Goal: Task Accomplishment & Management: Complete application form

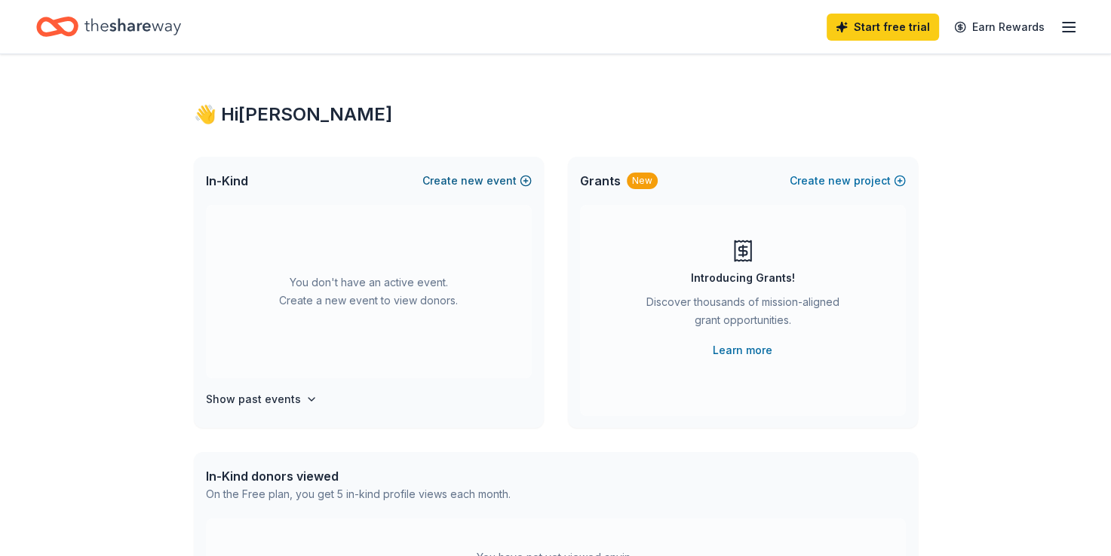
click at [515, 180] on button "Create new event" at bounding box center [476, 181] width 109 height 18
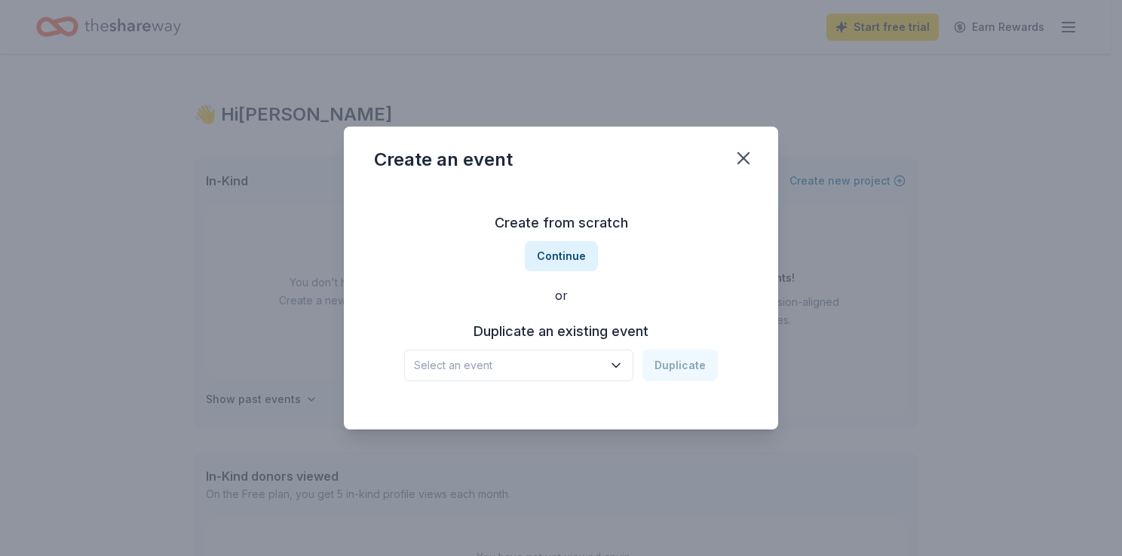
click at [578, 369] on span "Select an event" at bounding box center [508, 366] width 189 height 18
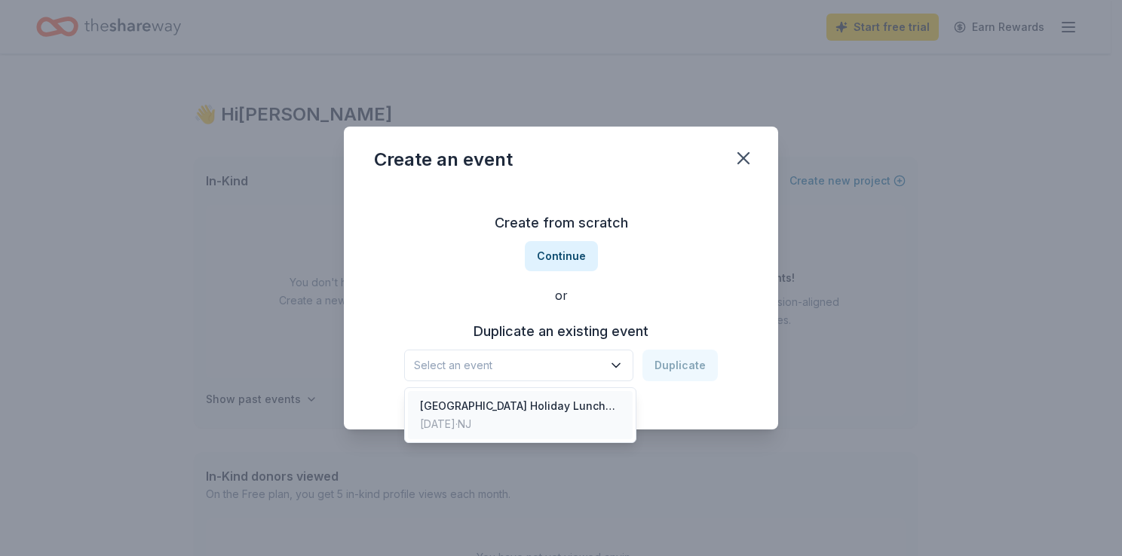
click at [568, 399] on div "[GEOGRAPHIC_DATA] Holiday Luncheon 2024" at bounding box center [520, 406] width 201 height 18
click at [575, 373] on div "[GEOGRAPHIC_DATA] Holiday Luncheon 2024" at bounding box center [508, 366] width 189 height 18
click at [455, 428] on div "[DATE] · [GEOGRAPHIC_DATA]" at bounding box center [520, 424] width 201 height 18
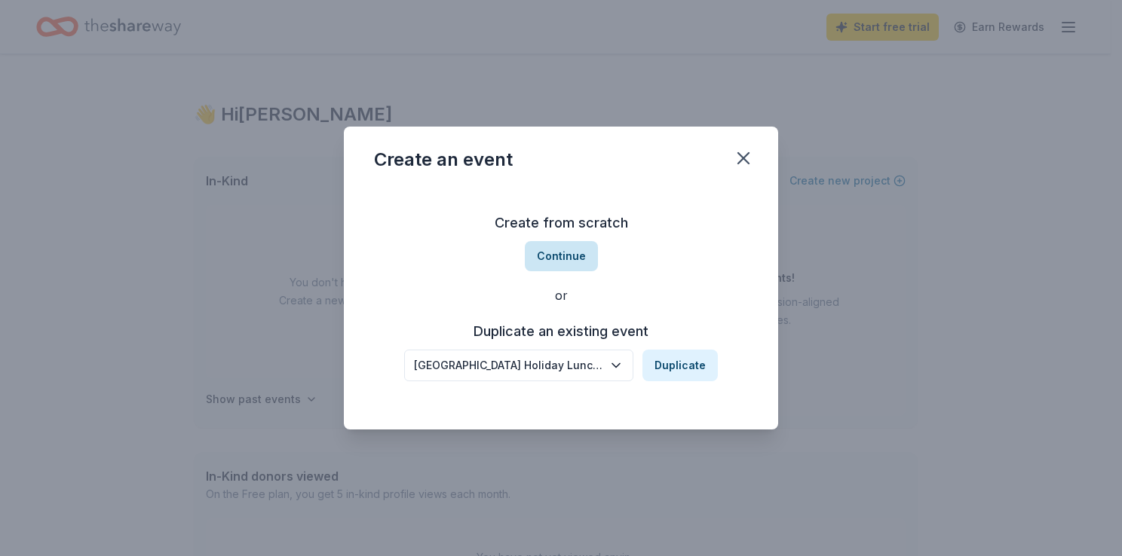
click at [561, 262] on button "Continue" at bounding box center [561, 256] width 73 height 30
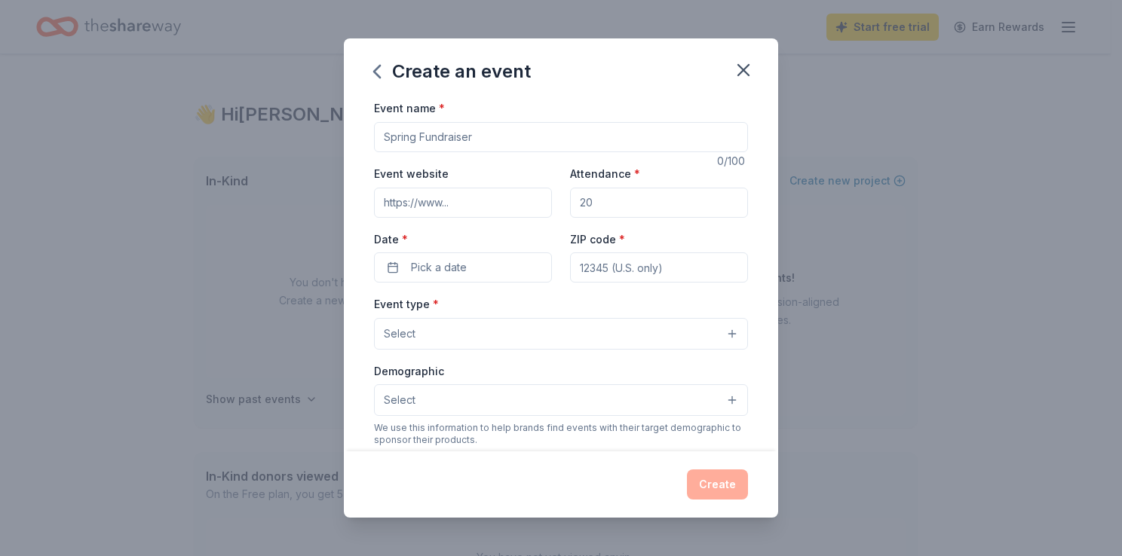
click at [480, 136] on input "Event name *" at bounding box center [561, 137] width 374 height 30
type input "[GEOGRAPHIC_DATA] Holiday [GEOGRAPHIC_DATA] 2025"
click at [630, 213] on input "Attendance *" at bounding box center [659, 203] width 178 height 30
click at [630, 212] on input "Attendance *" at bounding box center [659, 203] width 178 height 30
click at [618, 198] on input "Attendance *" at bounding box center [659, 203] width 178 height 30
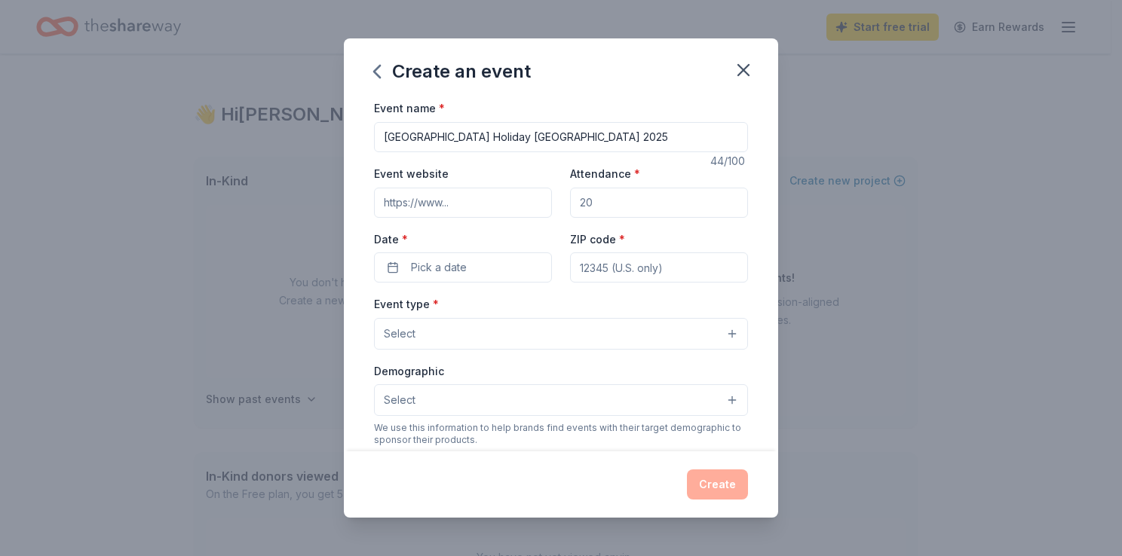
click at [602, 201] on input "Attendance *" at bounding box center [659, 203] width 178 height 30
type input "180"
click at [516, 261] on button "Pick a date" at bounding box center [463, 268] width 178 height 30
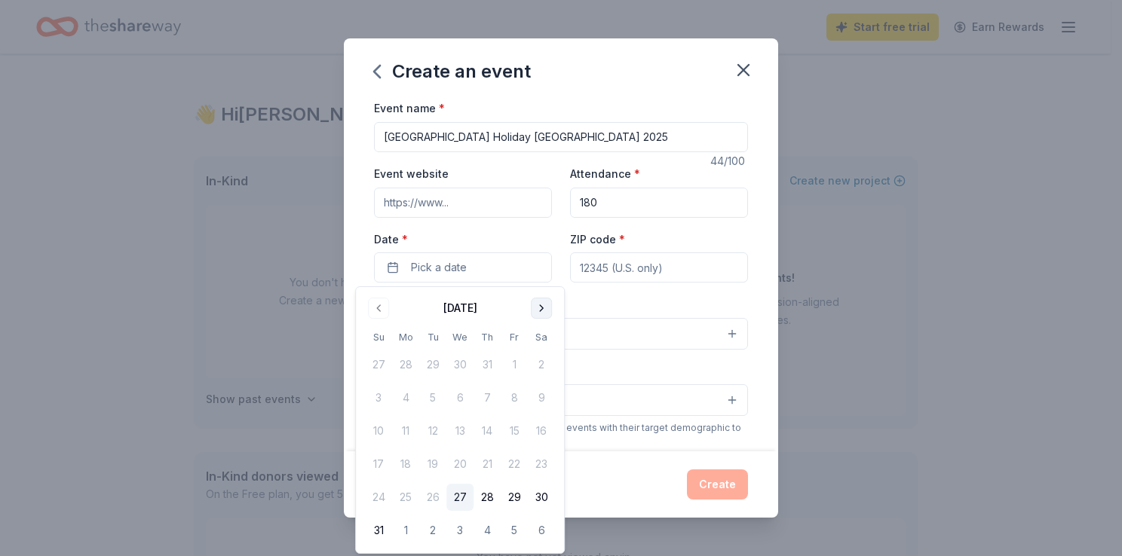
click at [542, 308] on button "Go to next month" at bounding box center [541, 308] width 21 height 21
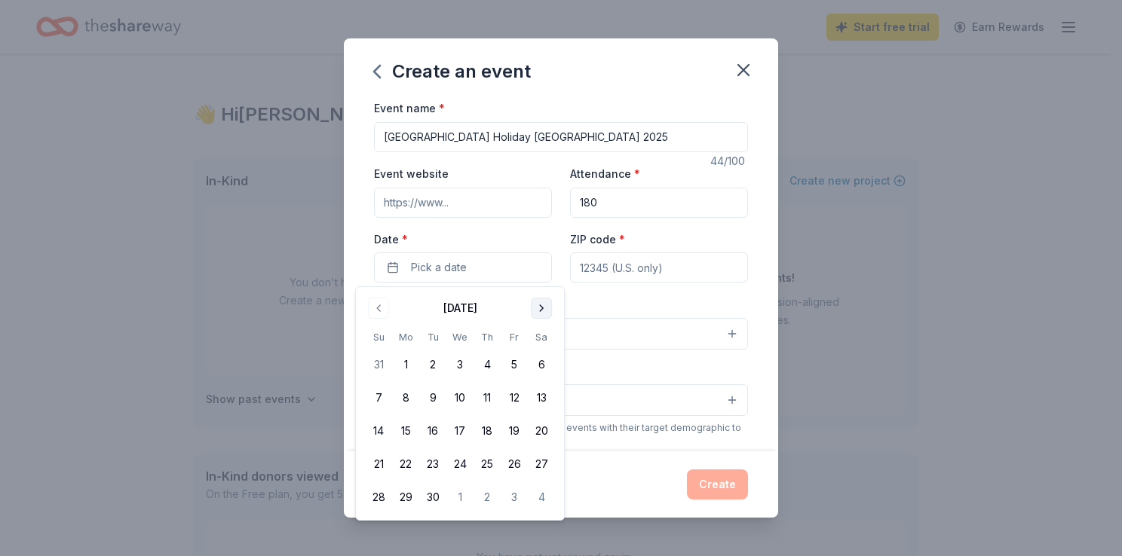
click at [542, 308] on button "Go to next month" at bounding box center [541, 308] width 21 height 21
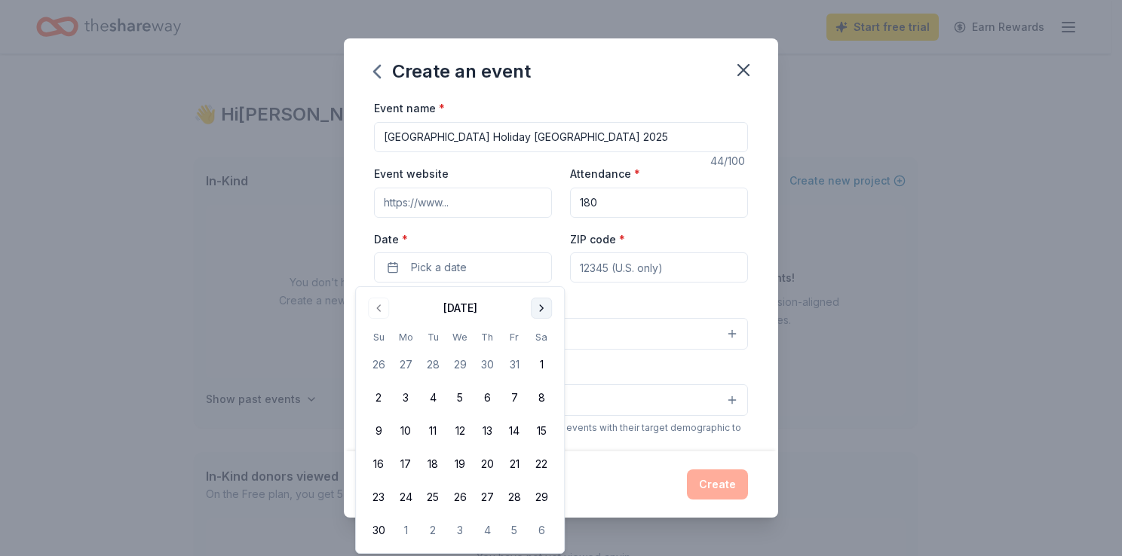
click at [542, 308] on button "Go to next month" at bounding box center [541, 308] width 21 height 21
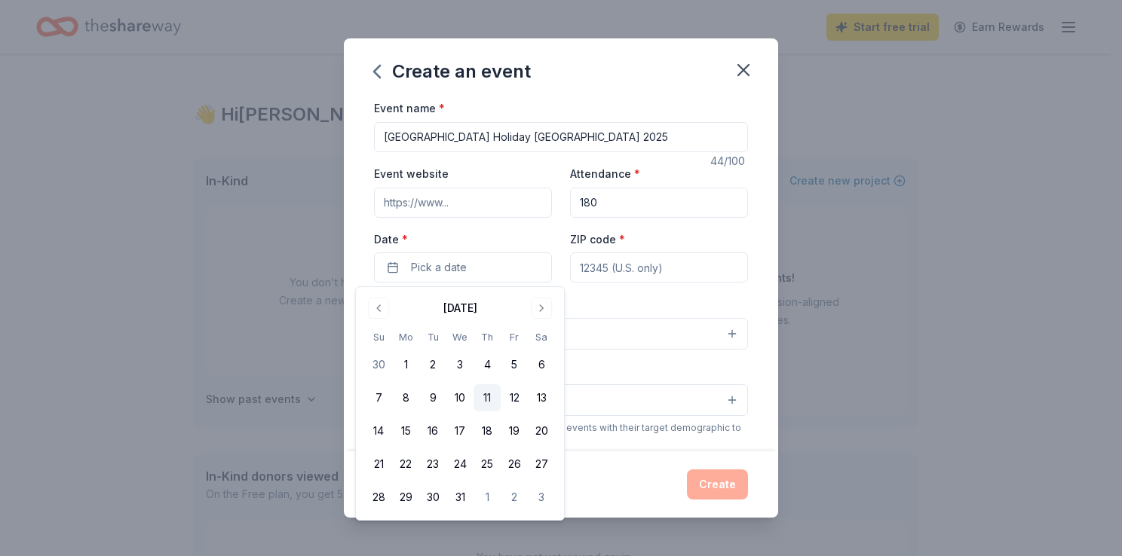
click at [494, 400] on button "11" at bounding box center [487, 398] width 27 height 27
click at [597, 274] on input "ZIP code *" at bounding box center [659, 268] width 178 height 30
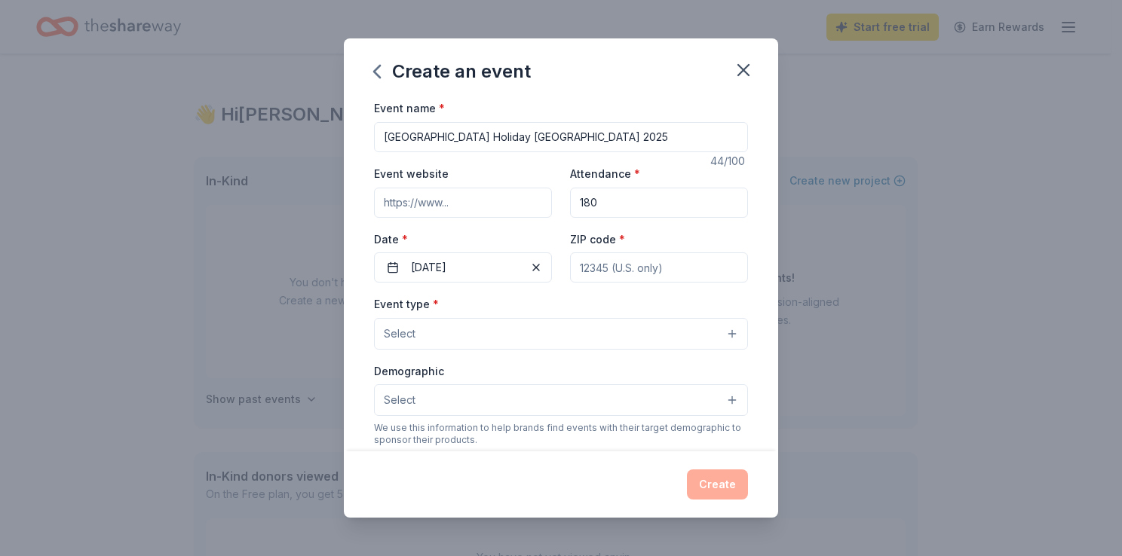
type input "08360"
type input "[EMAIL_ADDRESS][DOMAIN_NAME]"
click at [578, 324] on button "Select" at bounding box center [561, 334] width 374 height 32
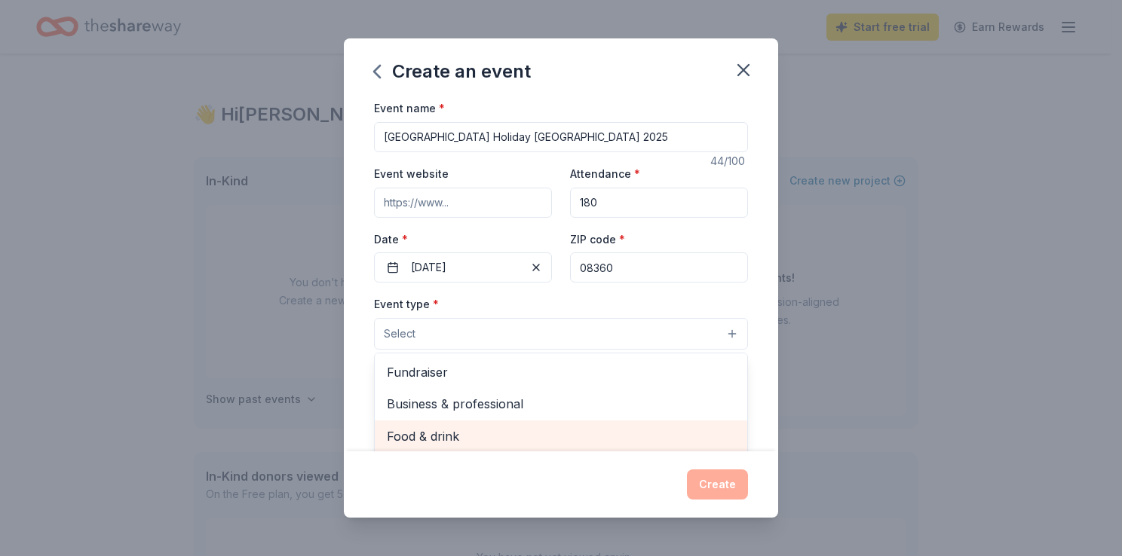
click at [504, 439] on span "Food & drink" at bounding box center [561, 437] width 348 height 20
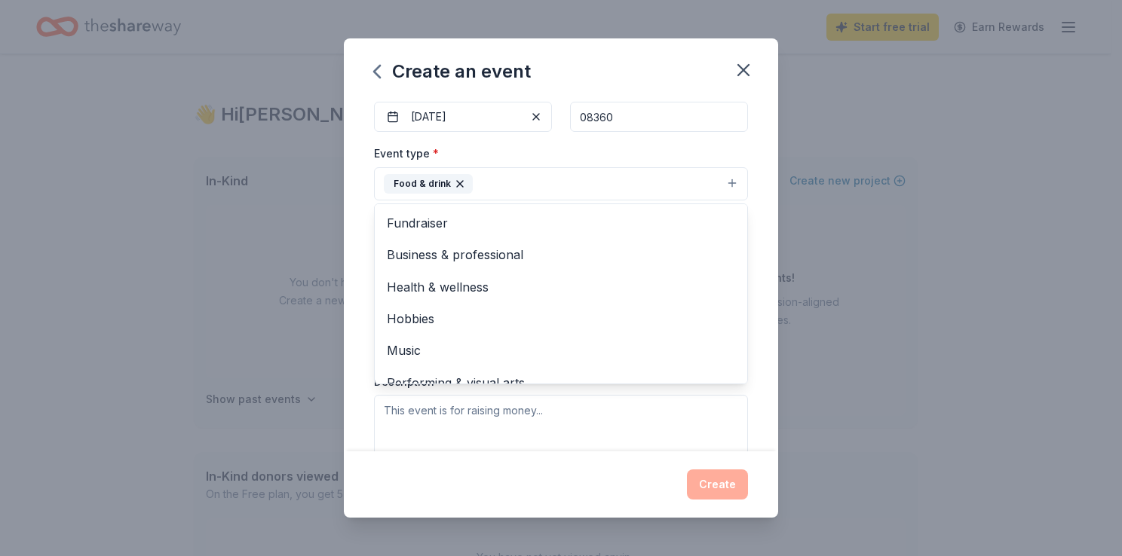
scroll to position [18, 0]
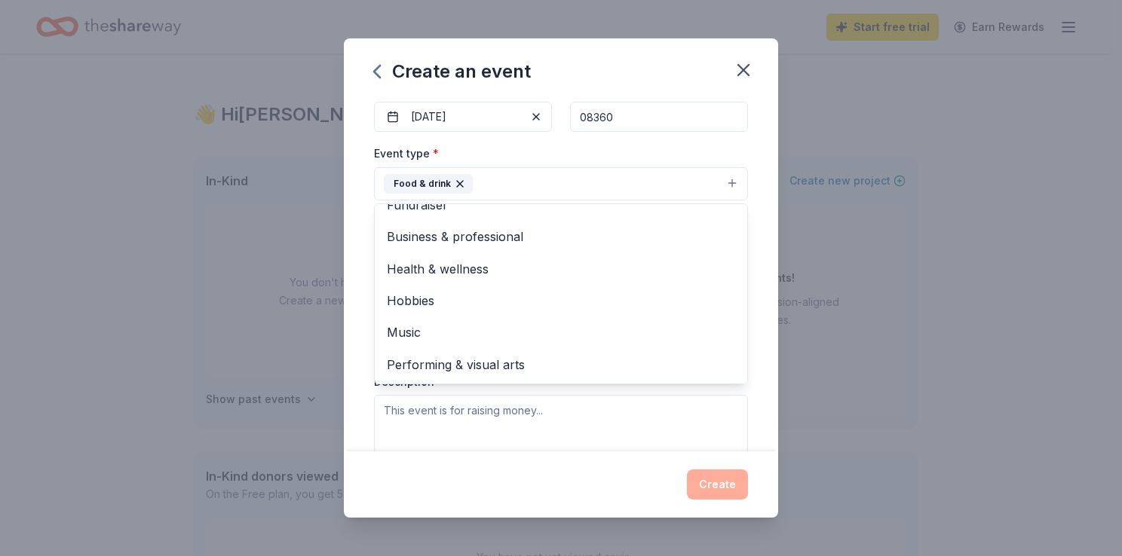
click at [703, 407] on div "Event type * Food & drink Fundraiser Business & professional Health & wellness …" at bounding box center [561, 303] width 374 height 319
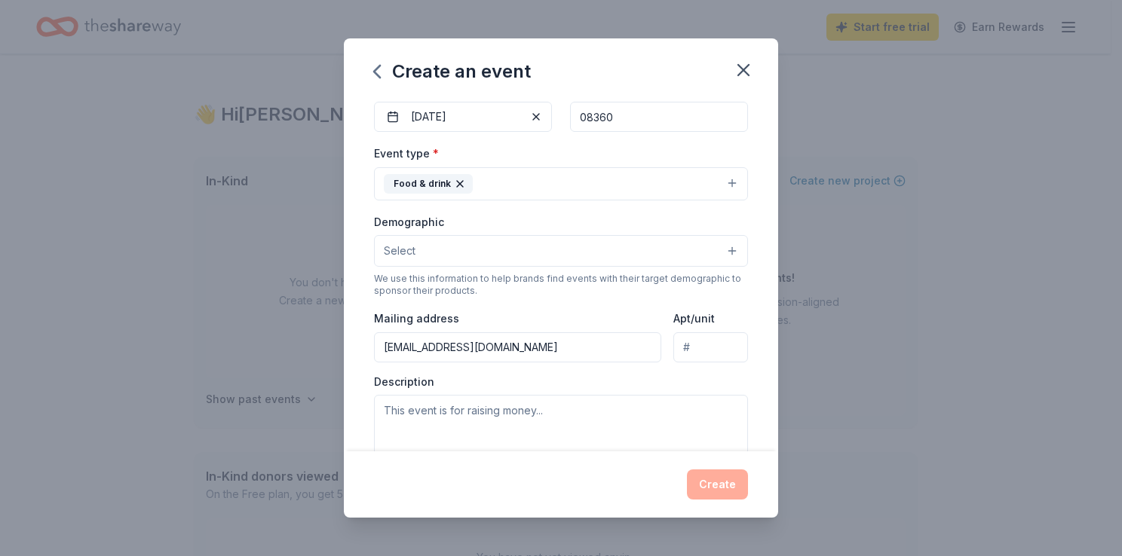
click at [428, 250] on button "Select" at bounding box center [561, 251] width 374 height 32
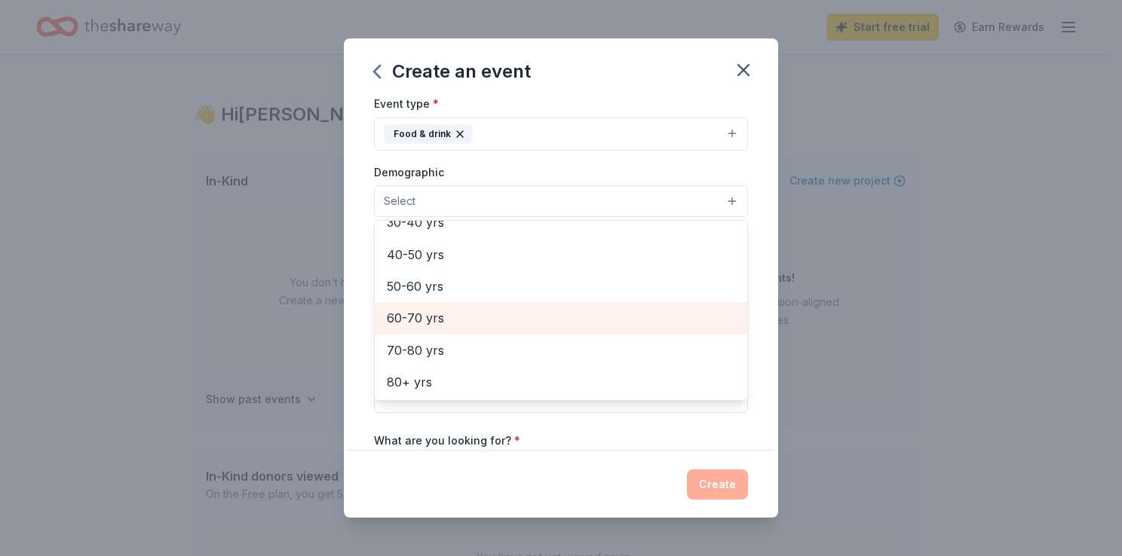
scroll to position [226, 0]
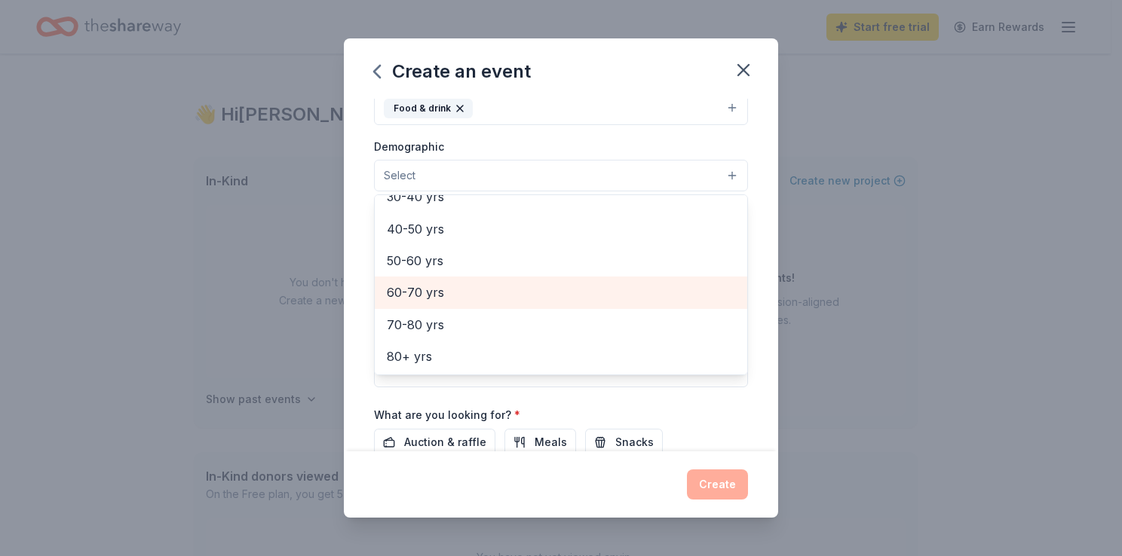
click at [425, 290] on span "60-70 yrs" at bounding box center [561, 293] width 348 height 20
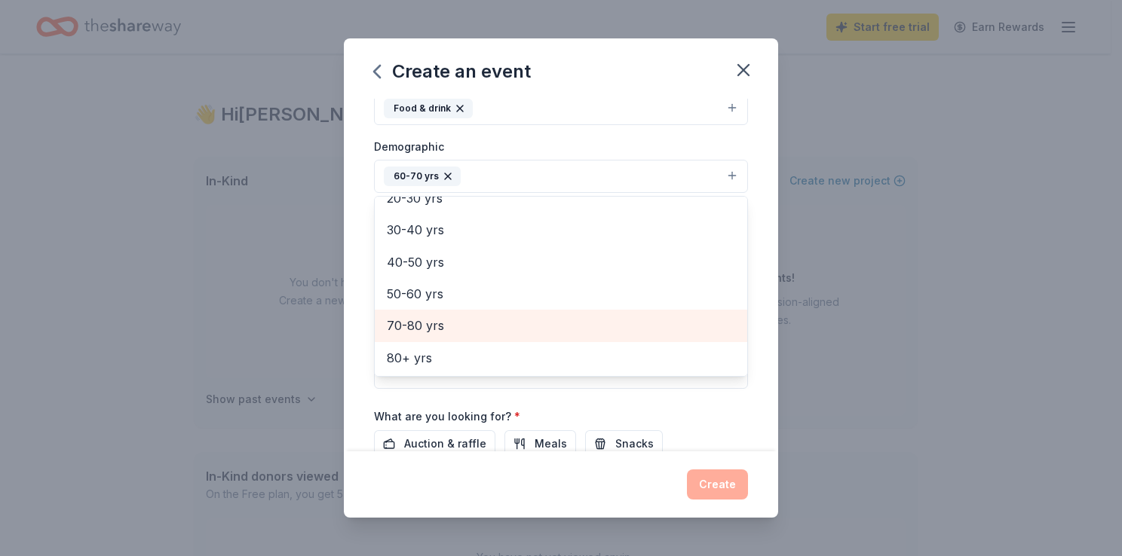
click at [425, 322] on span "70-80 yrs" at bounding box center [561, 326] width 348 height 20
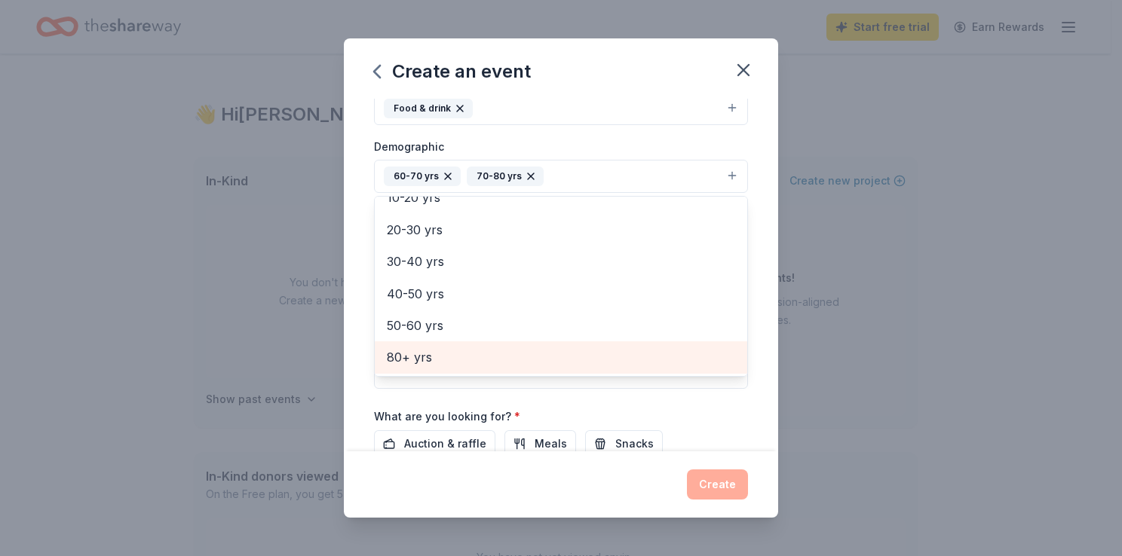
click at [419, 355] on span "80+ yrs" at bounding box center [561, 358] width 348 height 20
click at [413, 351] on span "50-60 yrs" at bounding box center [561, 358] width 348 height 20
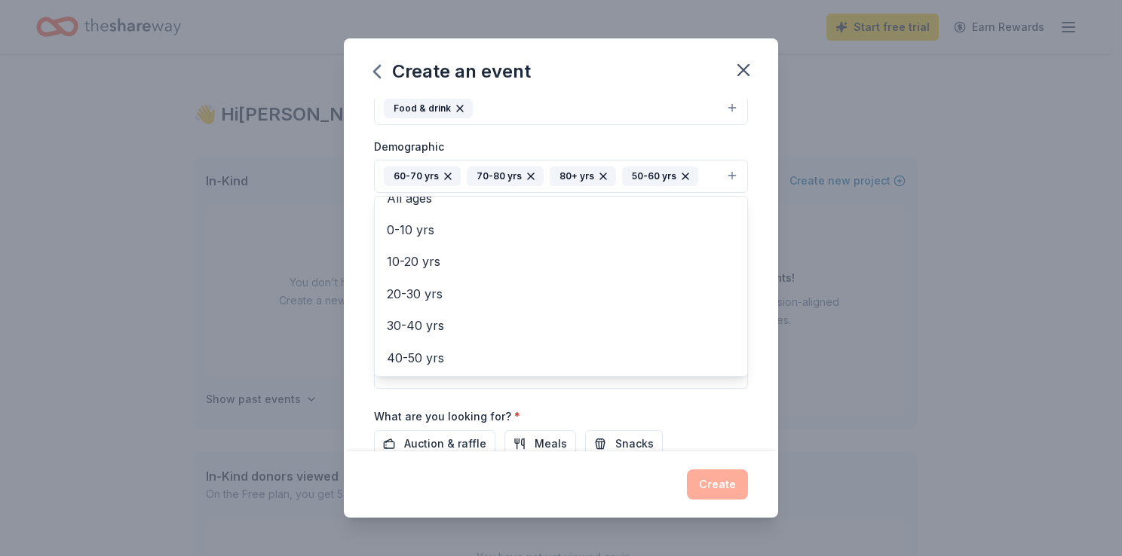
click at [630, 407] on div "Event name * Vineland Senior Center Holiday Luncheon 2025 44 /100 Event website…" at bounding box center [561, 223] width 374 height 700
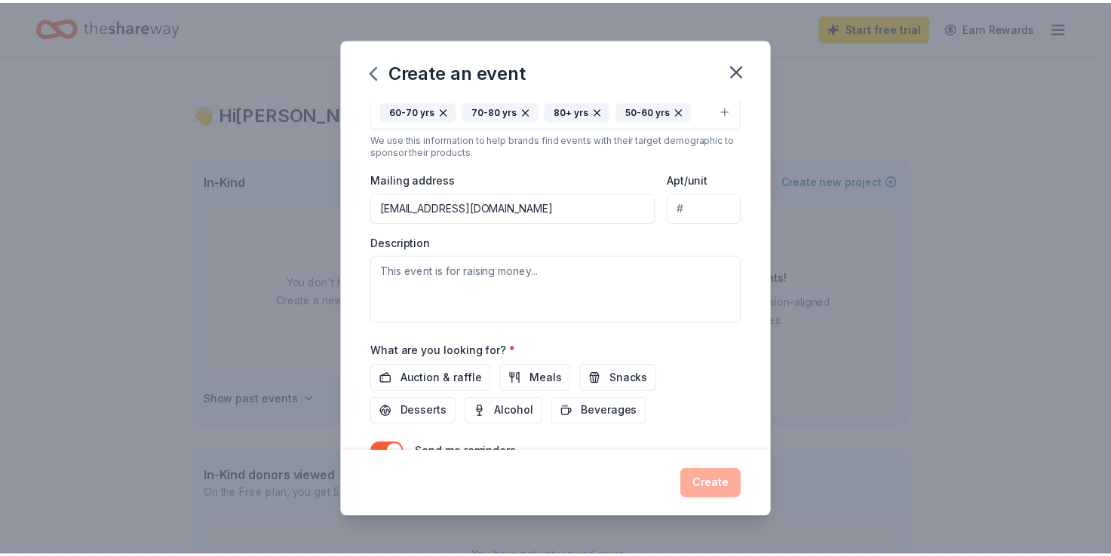
scroll to position [370, 0]
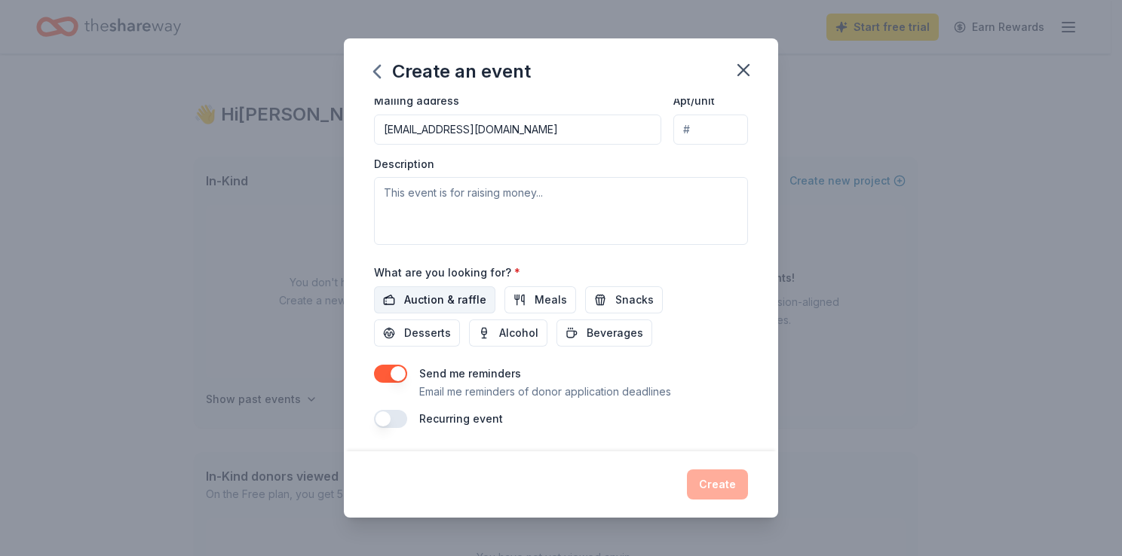
click at [442, 289] on button "Auction & raffle" at bounding box center [434, 300] width 121 height 27
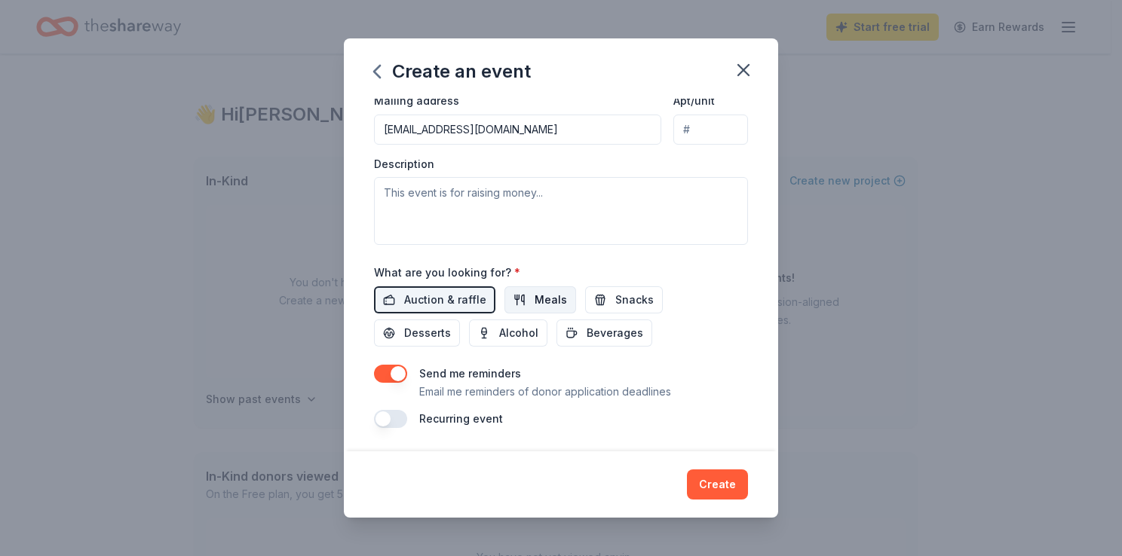
click at [540, 290] on button "Meals" at bounding box center [540, 300] width 72 height 27
click at [599, 293] on button "Snacks" at bounding box center [624, 300] width 78 height 27
click at [427, 340] on span "Desserts" at bounding box center [427, 333] width 47 height 18
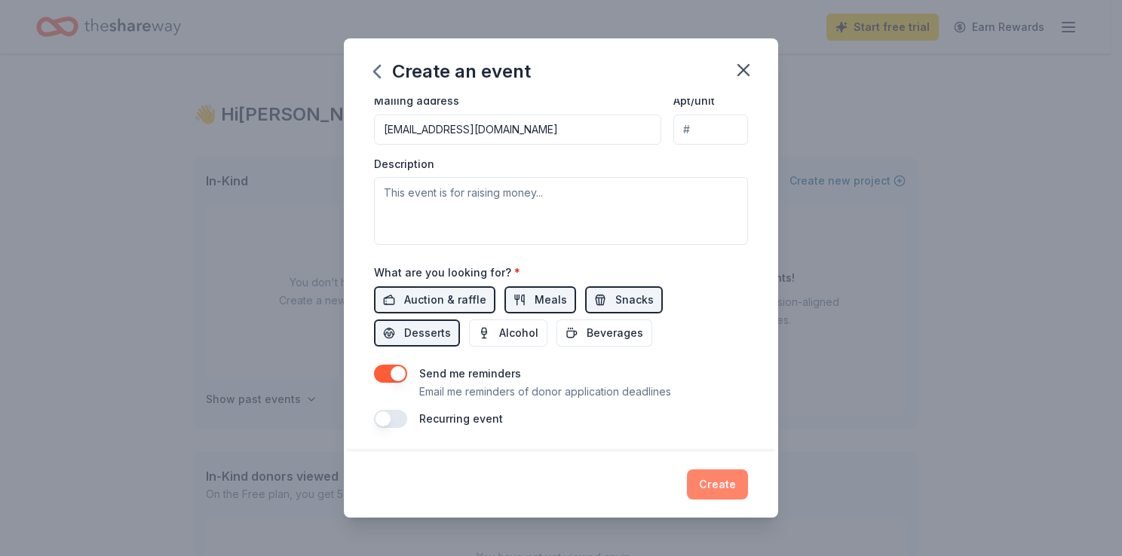
click at [714, 483] on button "Create" at bounding box center [717, 485] width 61 height 30
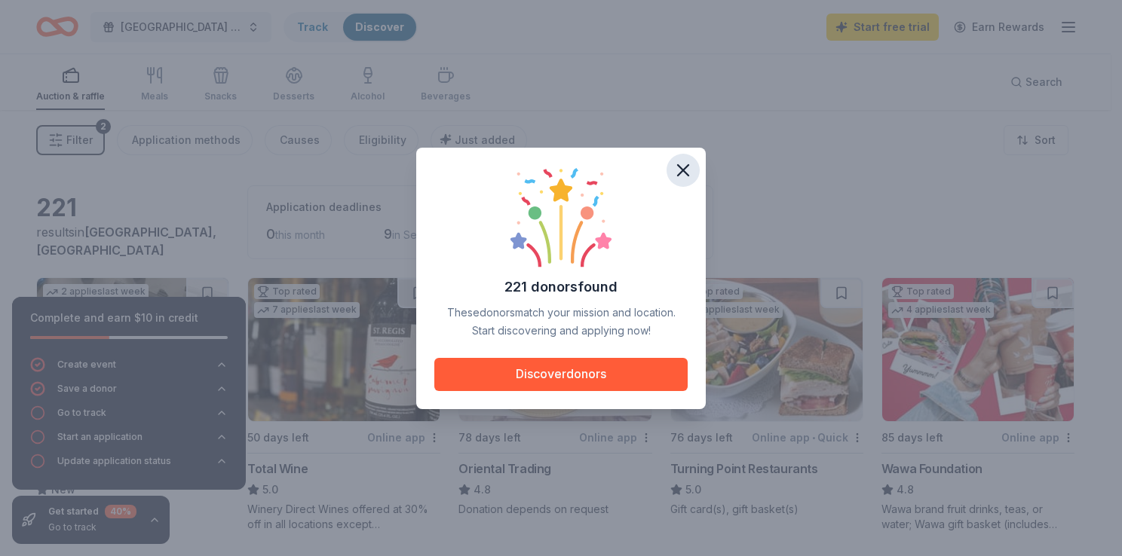
click at [679, 169] on icon "button" at bounding box center [683, 170] width 21 height 21
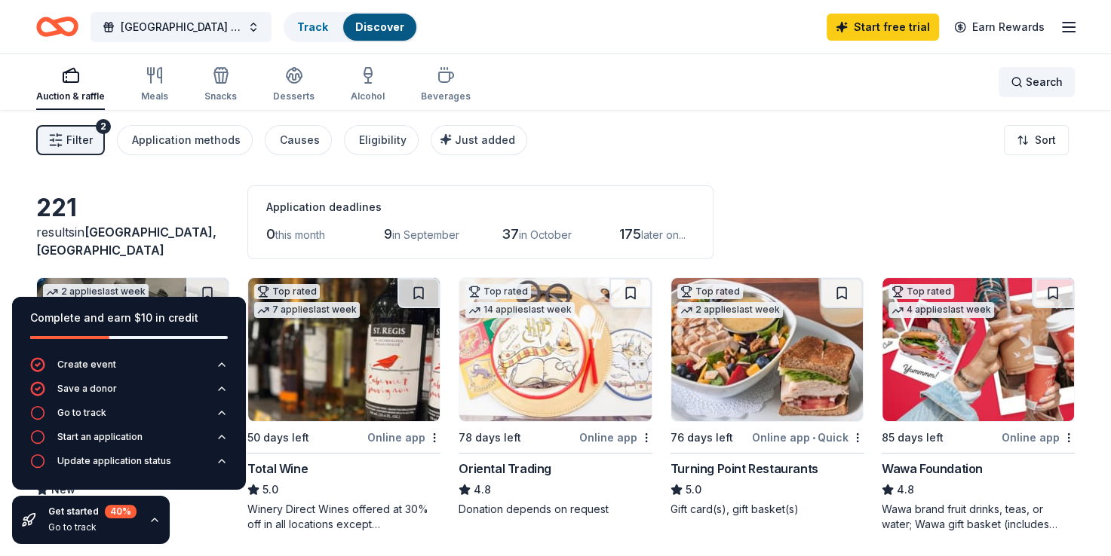
click at [1056, 87] on span "Search" at bounding box center [1043, 82] width 37 height 18
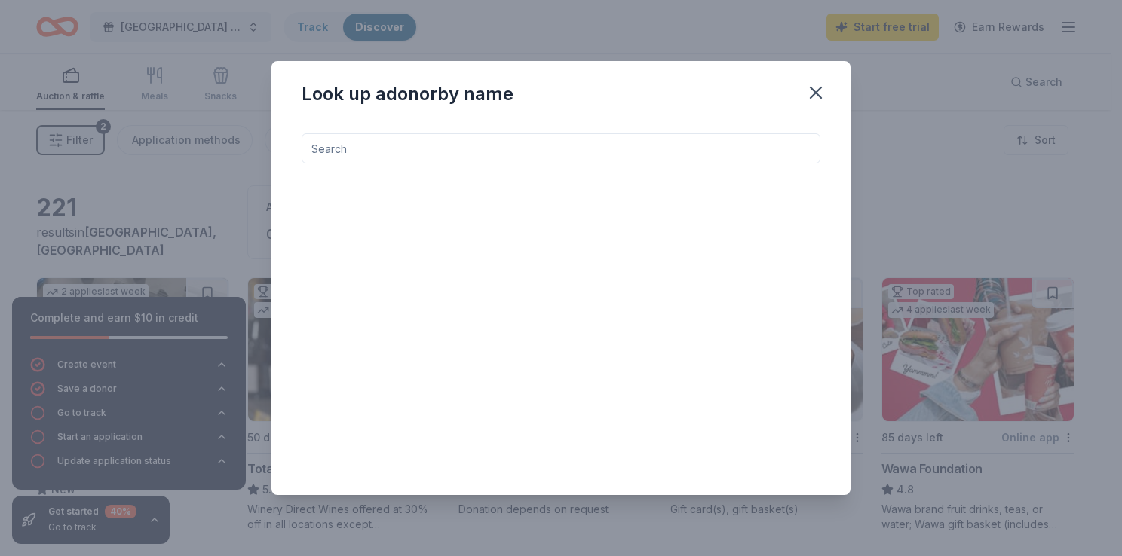
click at [507, 145] on input at bounding box center [561, 148] width 519 height 30
type input "[PERSON_NAME]"
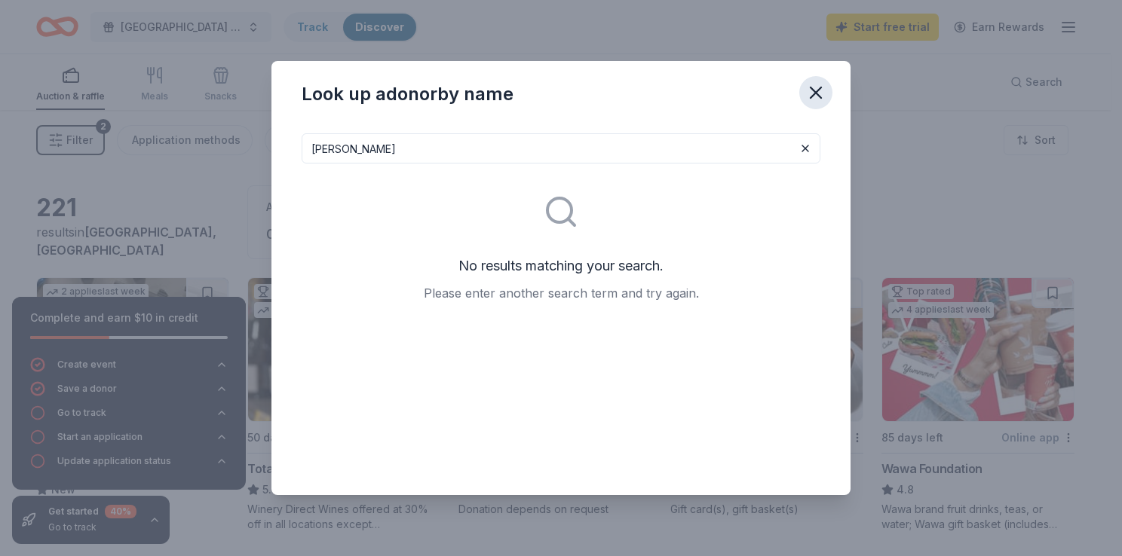
click at [820, 86] on icon "button" at bounding box center [815, 92] width 21 height 21
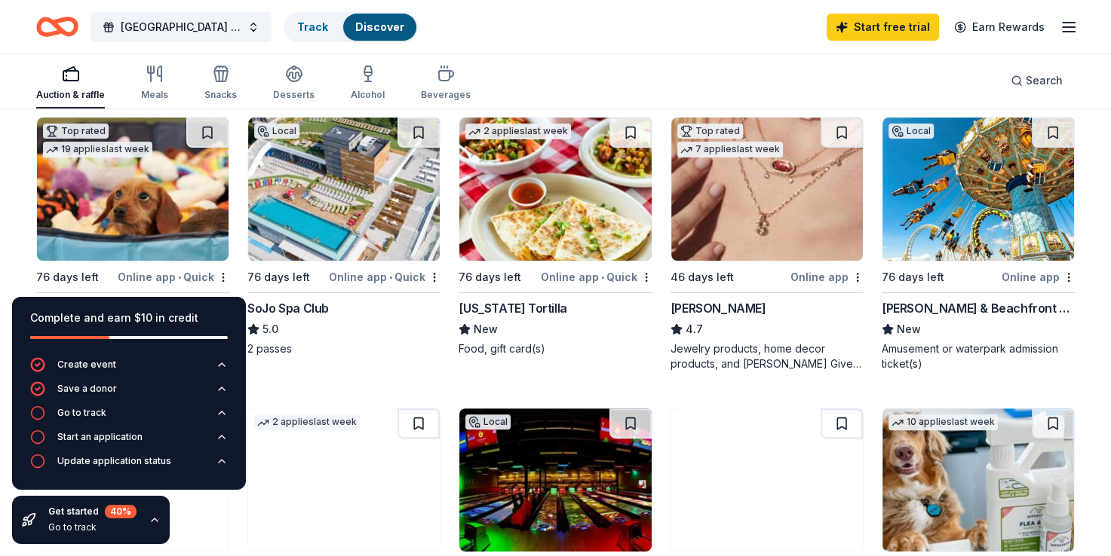
scroll to position [603, 0]
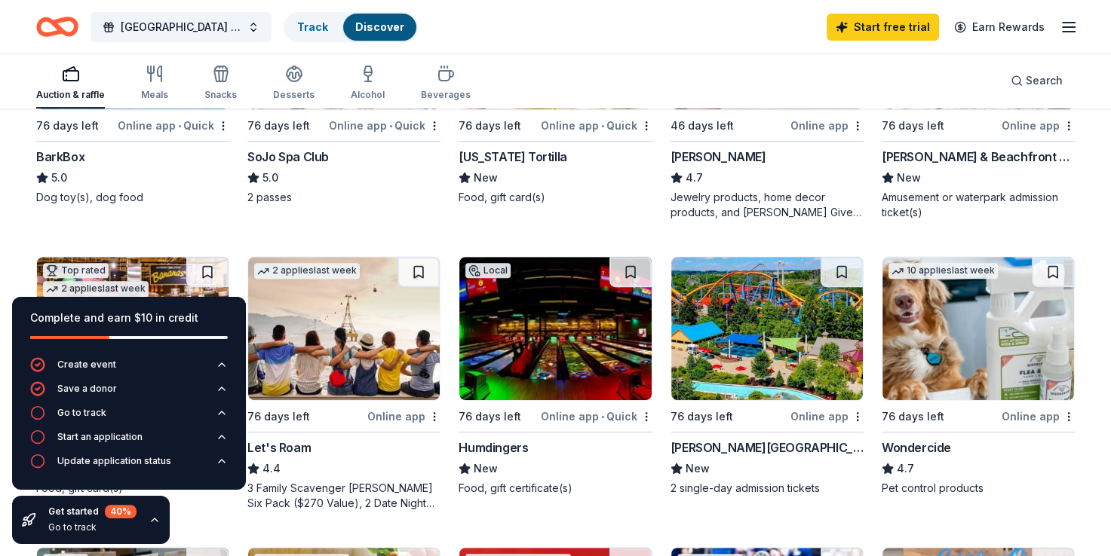
click at [152, 521] on icon "button" at bounding box center [155, 520] width 12 height 12
